Goal: Check status

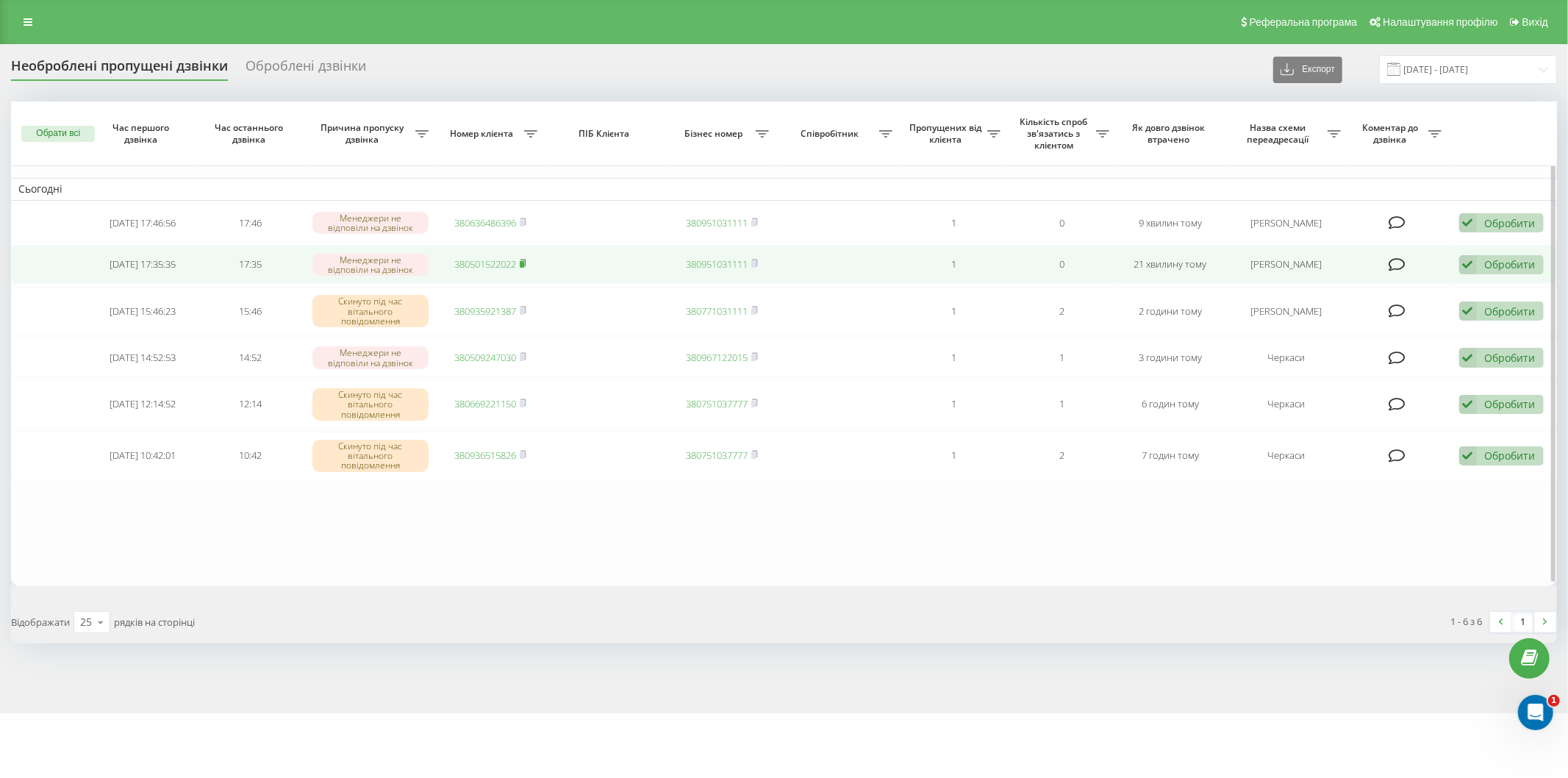
click at [522, 267] on icon at bounding box center [523, 263] width 7 height 9
